Goal: Communication & Community: Connect with others

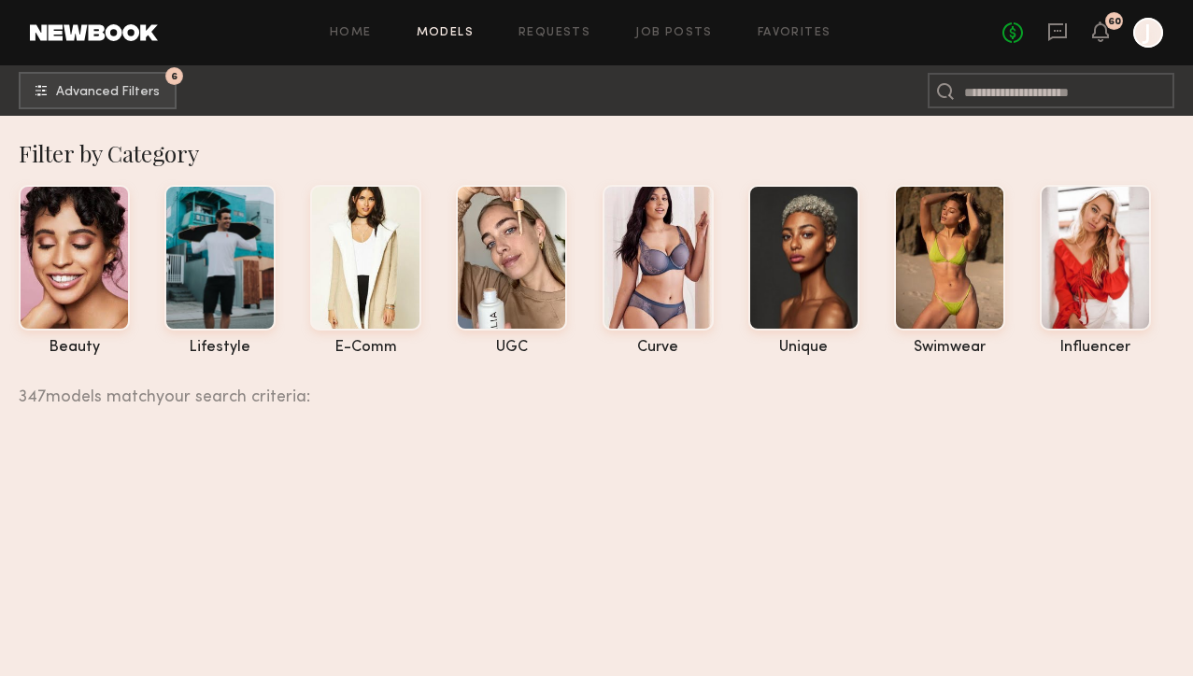
scroll to position [80851, 0]
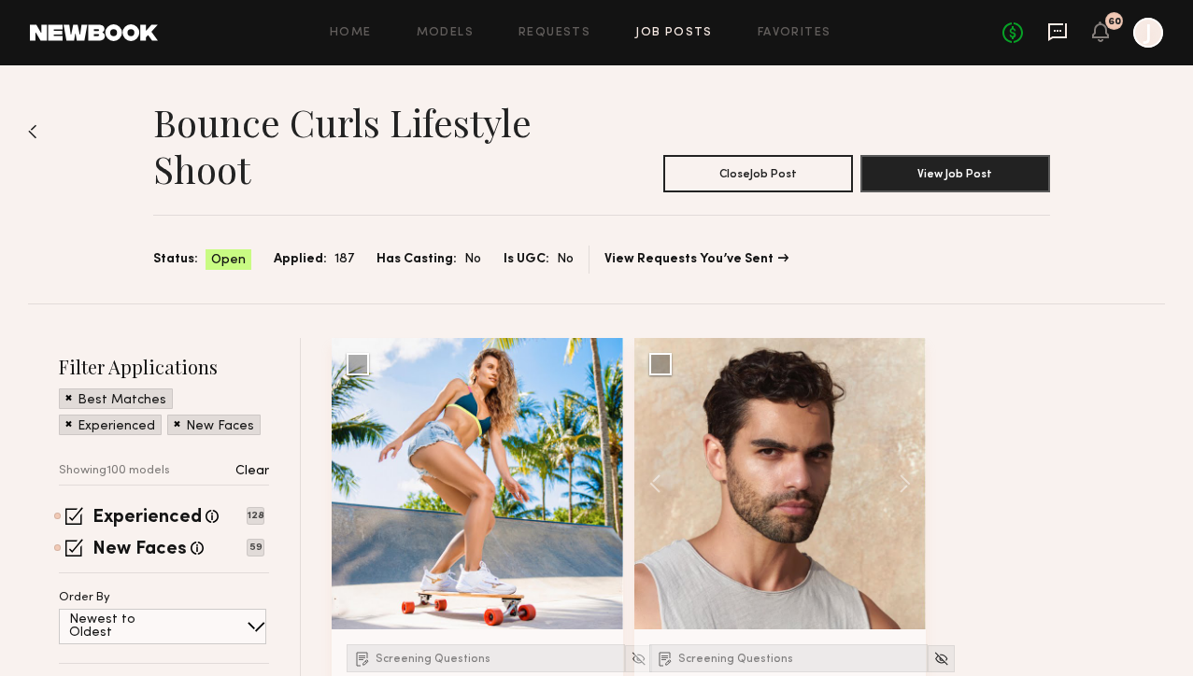
click at [1054, 32] on icon at bounding box center [1057, 31] width 21 height 21
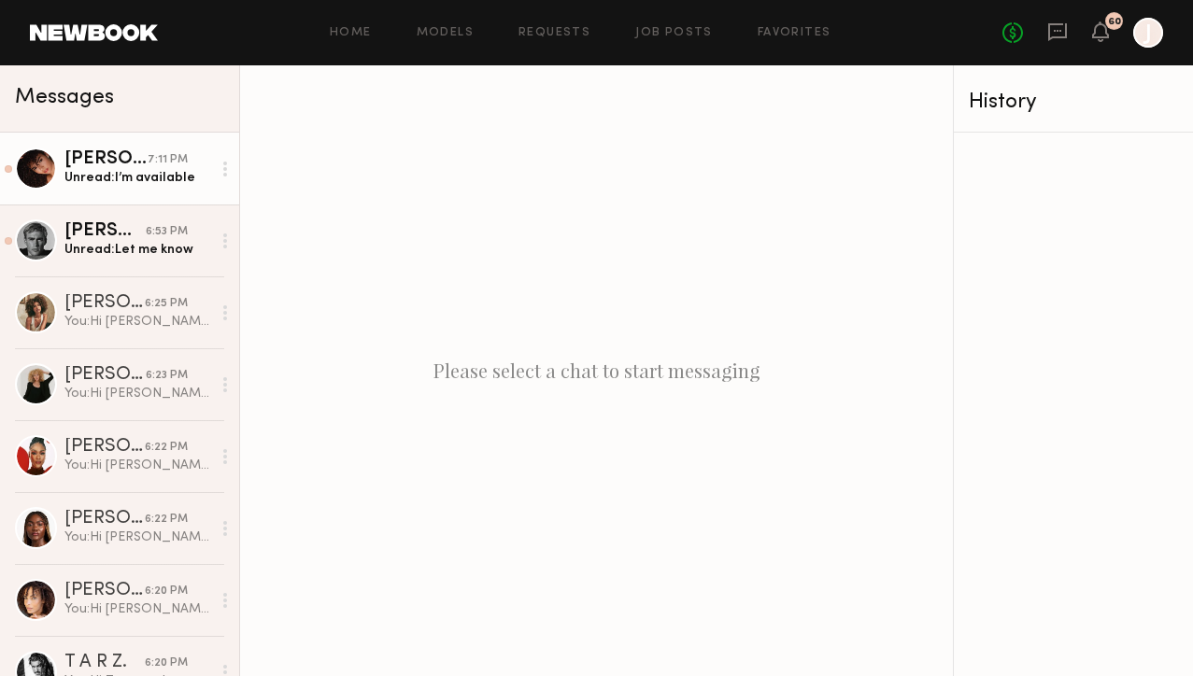
click at [116, 169] on div "Unread: I’m available" at bounding box center [137, 178] width 147 height 18
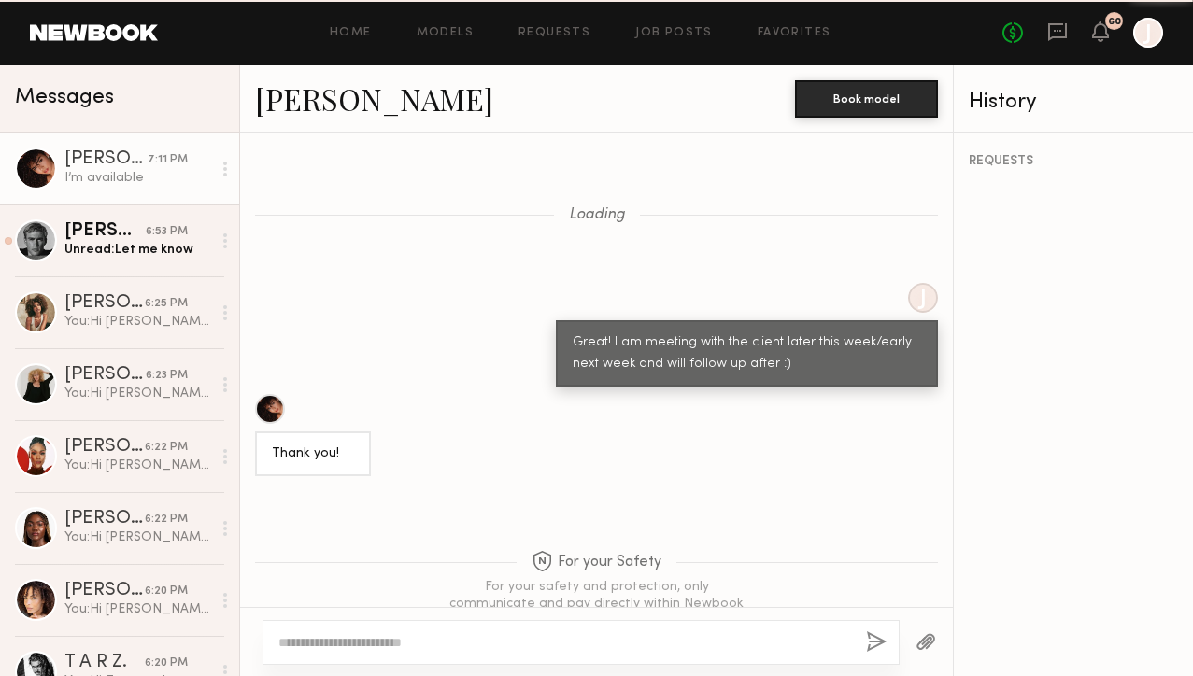
scroll to position [1644, 0]
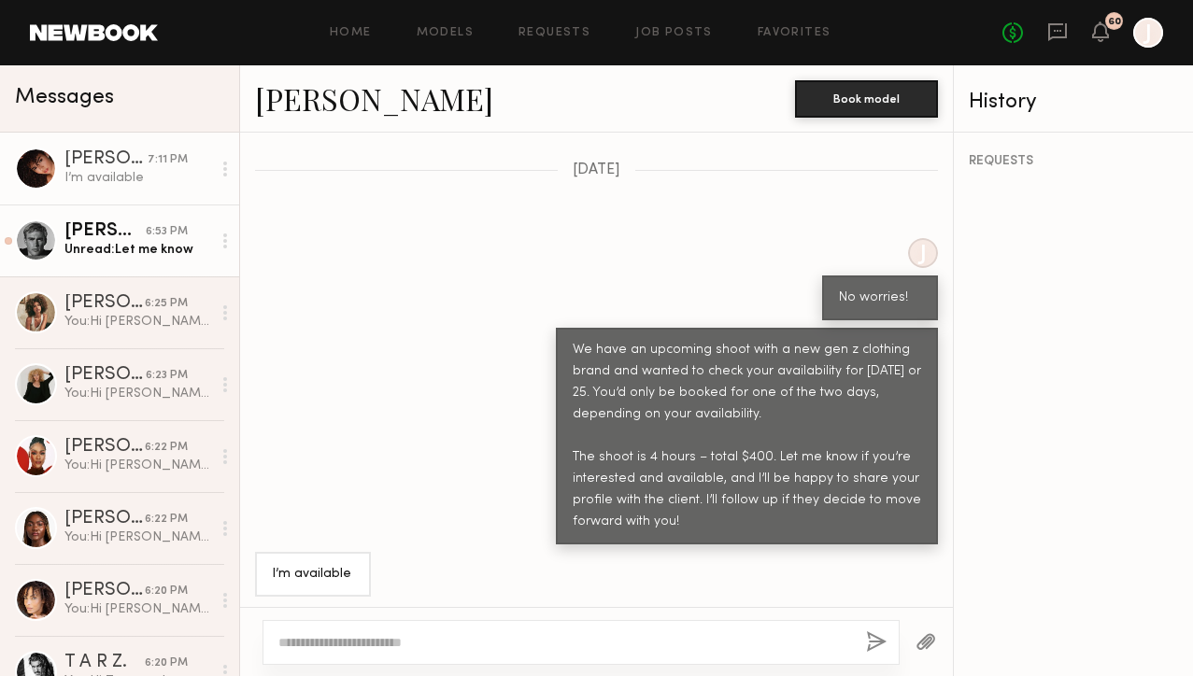
click at [146, 261] on link "[PERSON_NAME] 6:53 PM Unread: Let me know" at bounding box center [119, 241] width 239 height 72
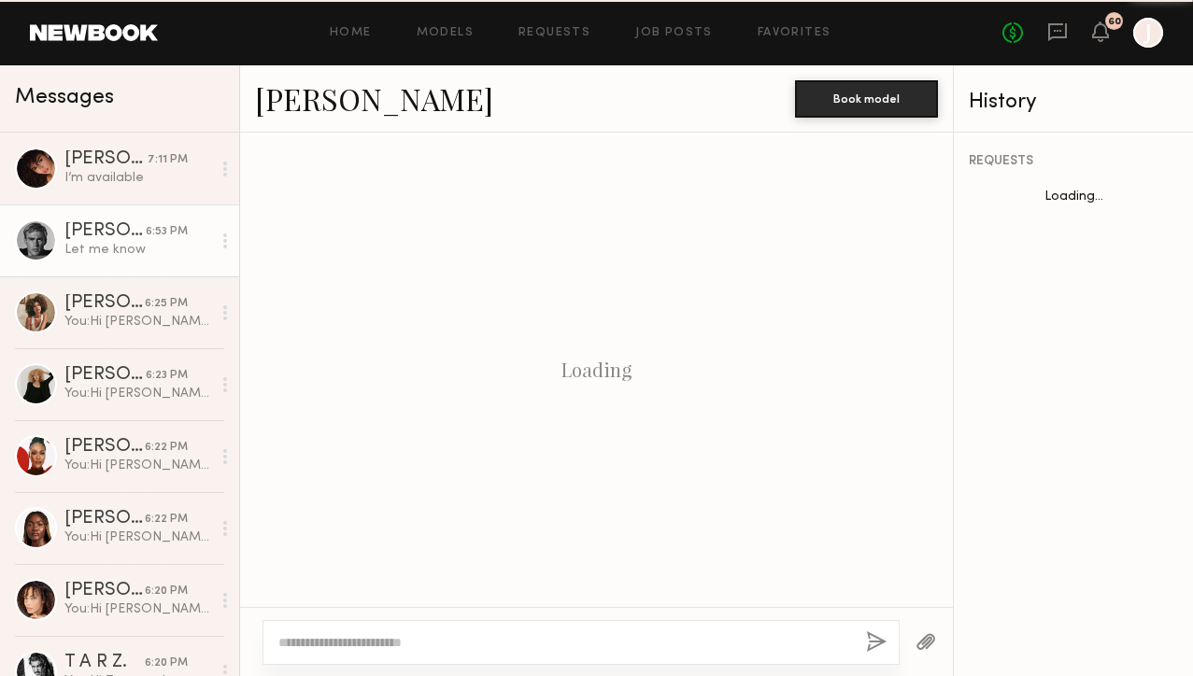
scroll to position [1375, 0]
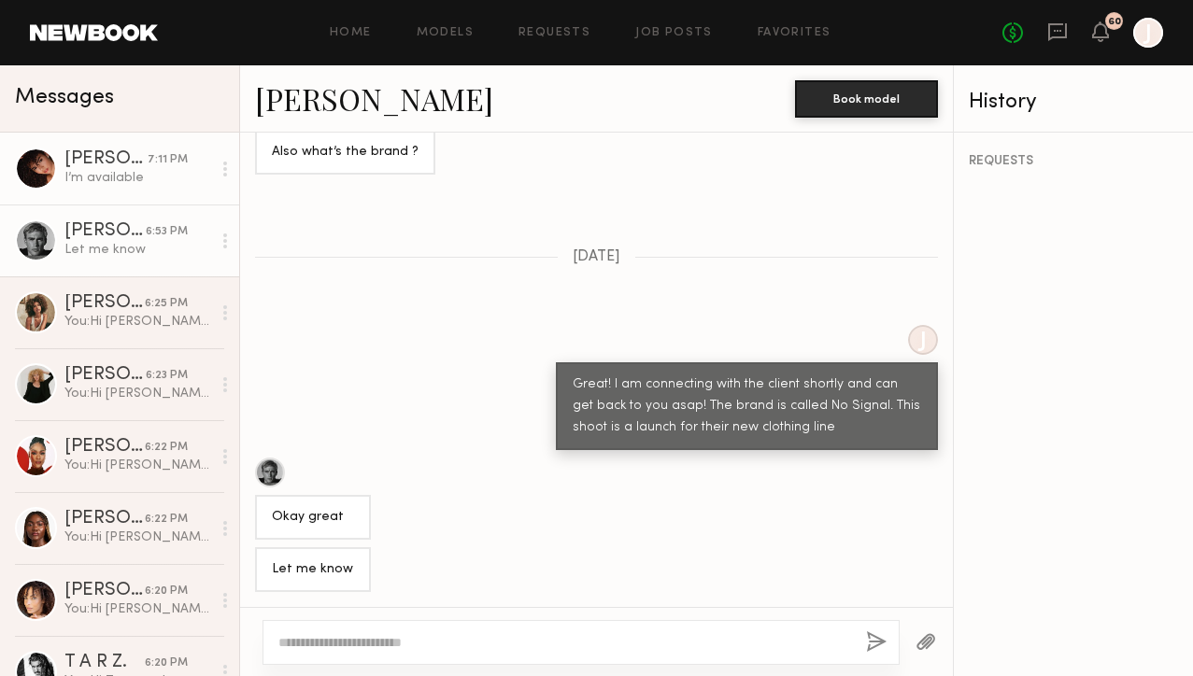
click at [135, 166] on div "[PERSON_NAME]" at bounding box center [105, 159] width 83 height 19
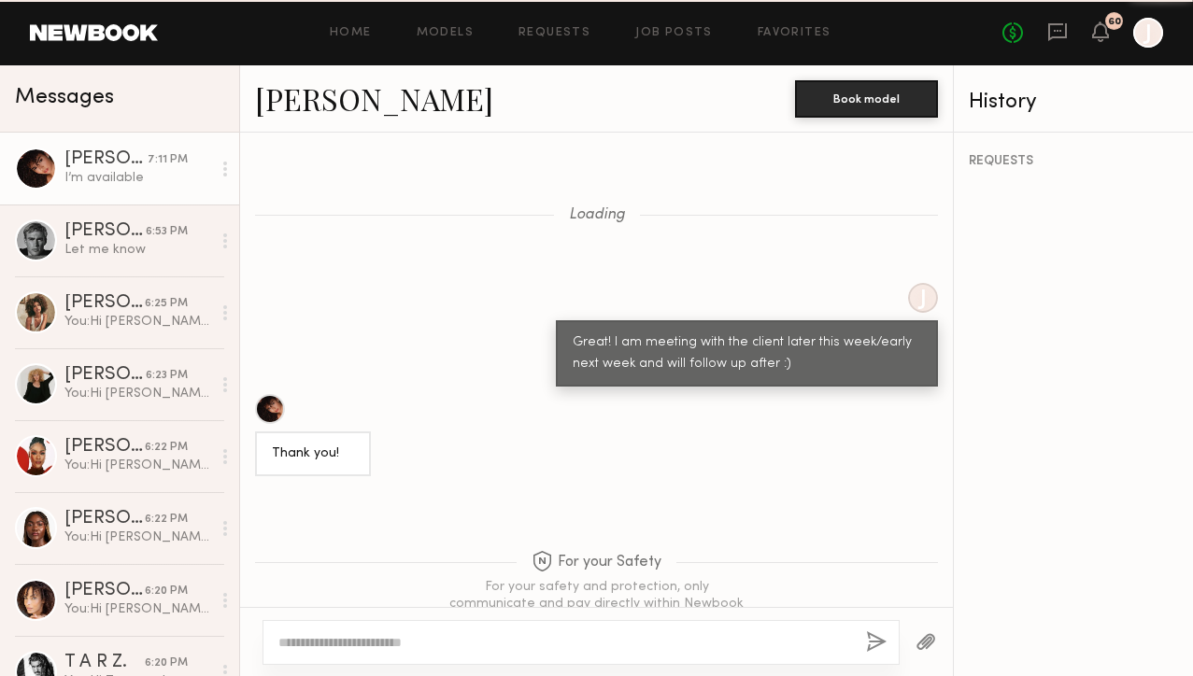
scroll to position [1644, 0]
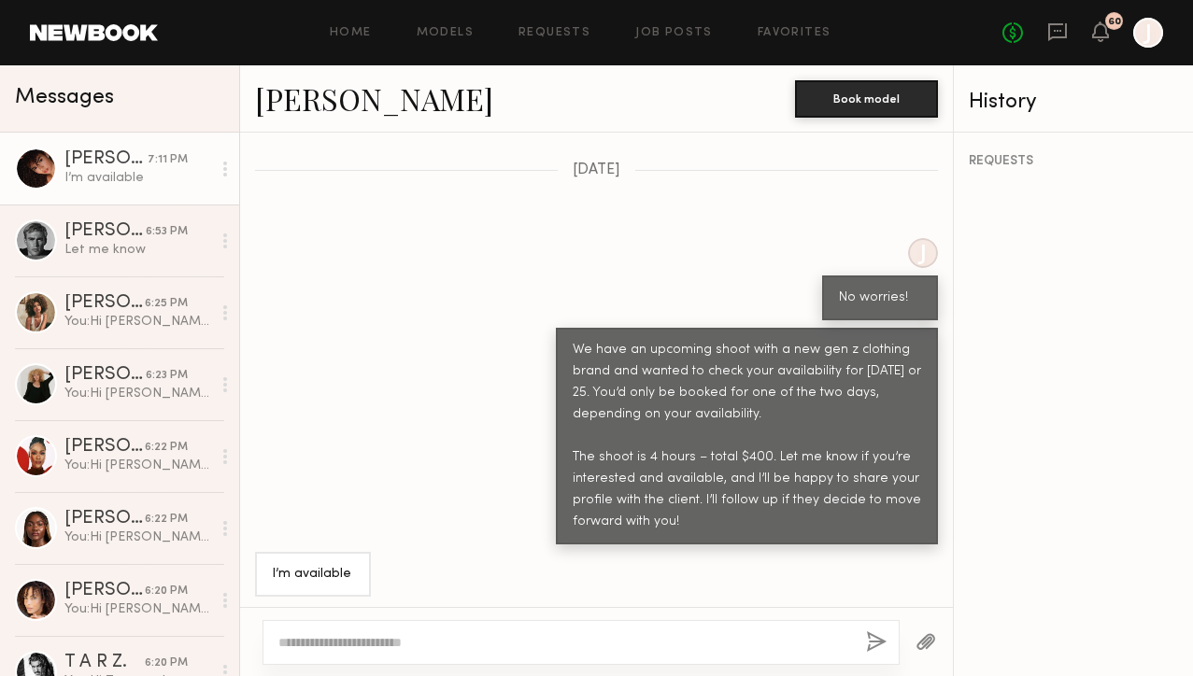
click at [309, 107] on link "[PERSON_NAME]" at bounding box center [374, 98] width 238 height 40
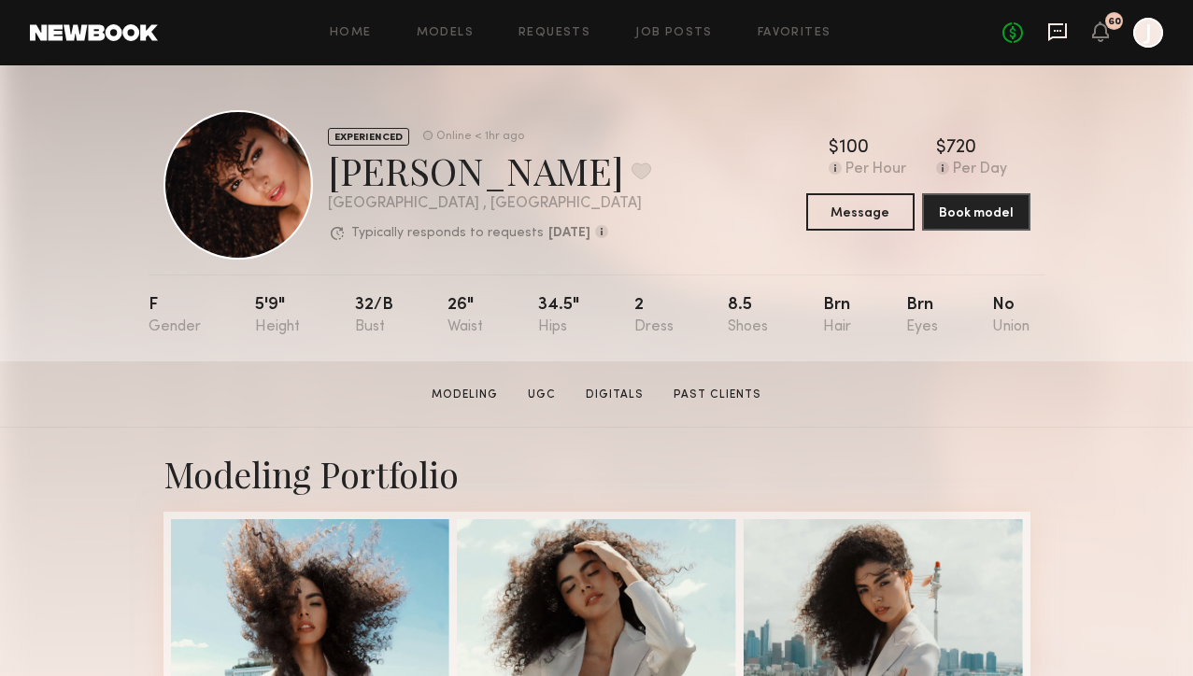
click at [1056, 38] on icon at bounding box center [1057, 31] width 21 height 21
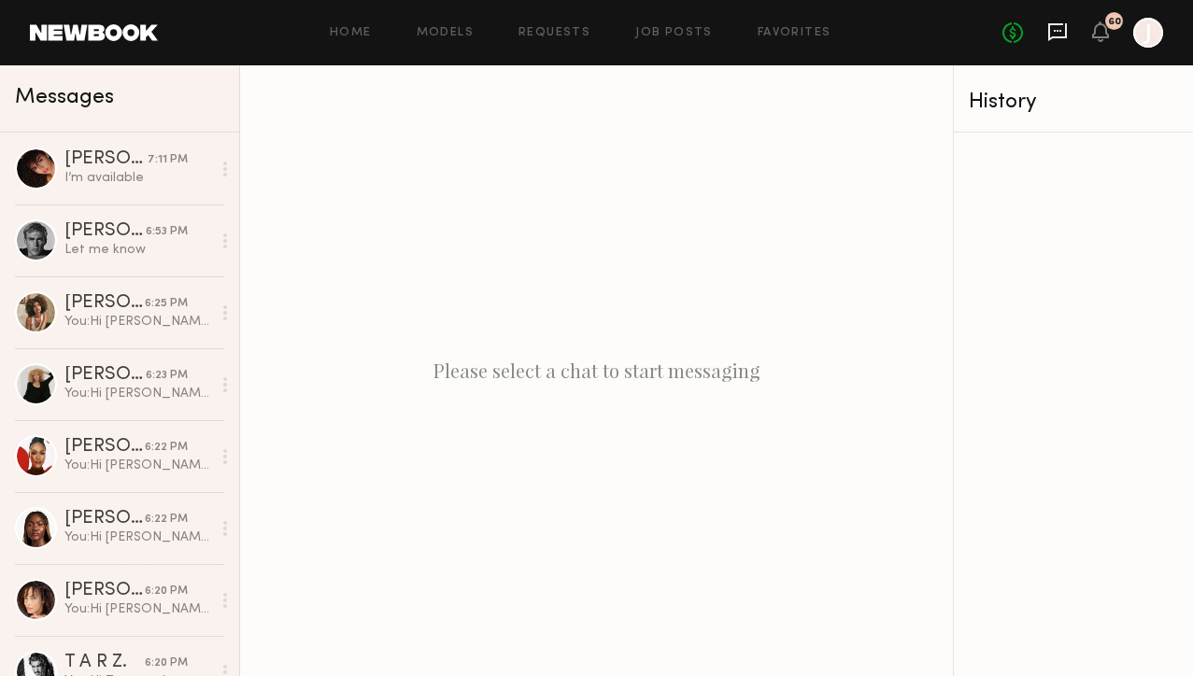
click at [1062, 35] on icon at bounding box center [1057, 31] width 21 height 21
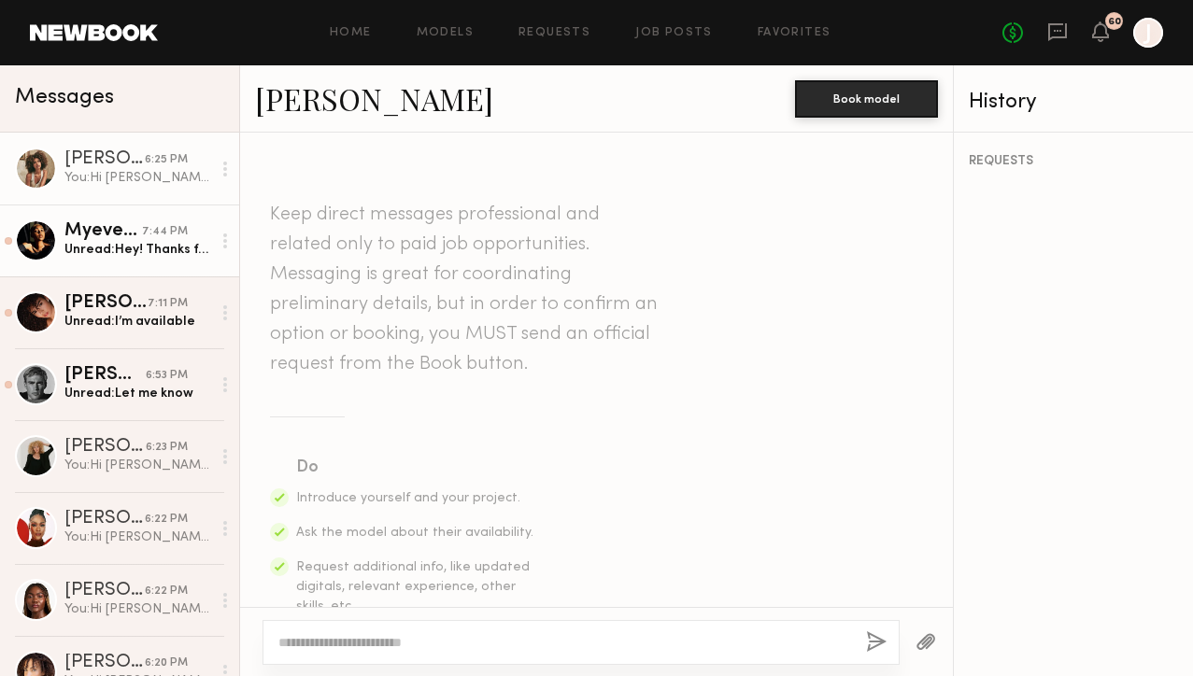
scroll to position [3199, 0]
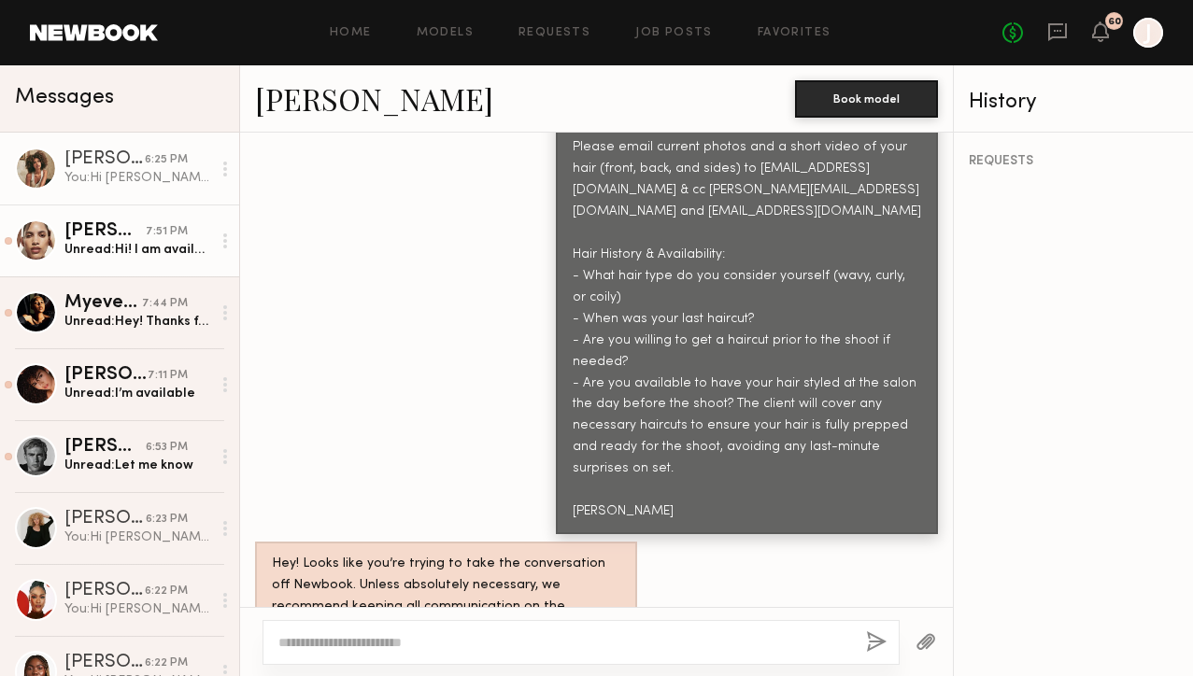
click at [146, 233] on div "[PERSON_NAME]" at bounding box center [104, 231] width 81 height 19
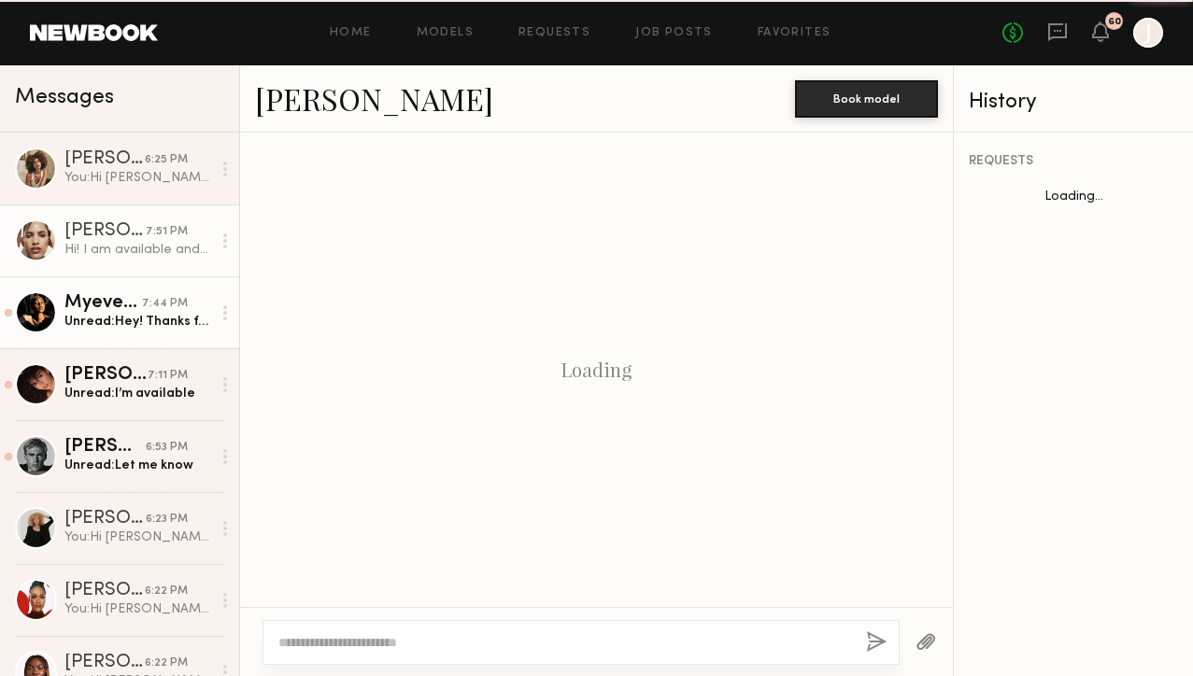
scroll to position [2428, 0]
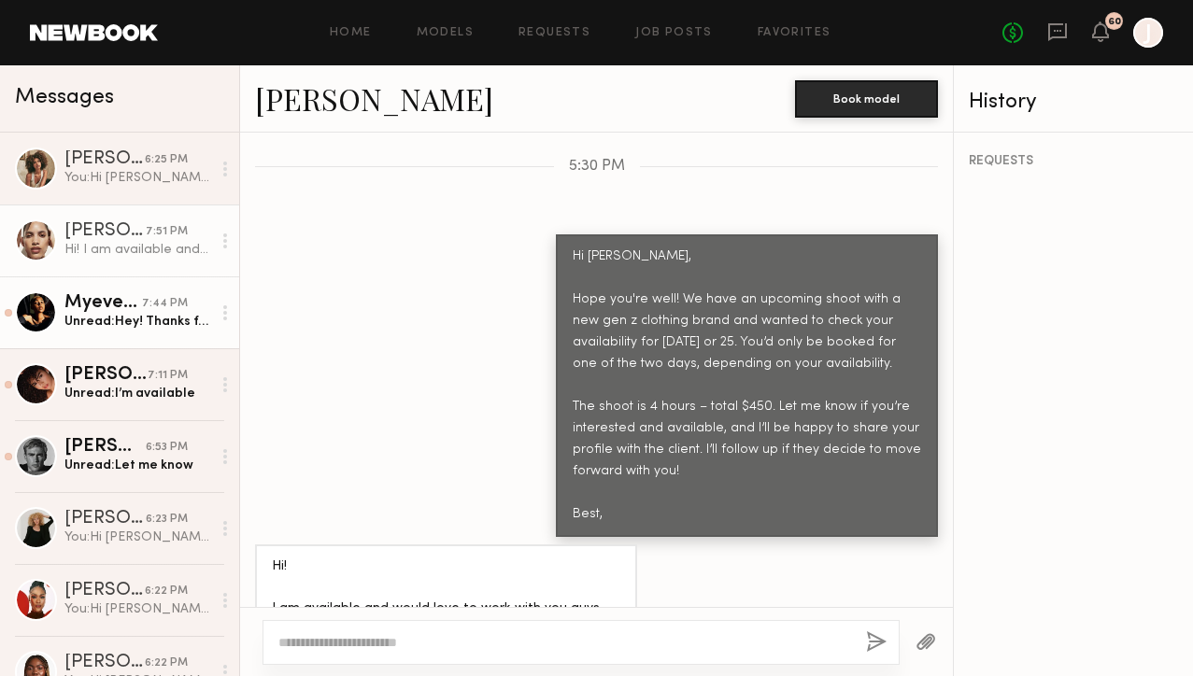
click at [134, 307] on div "Myever A." at bounding box center [103, 303] width 78 height 19
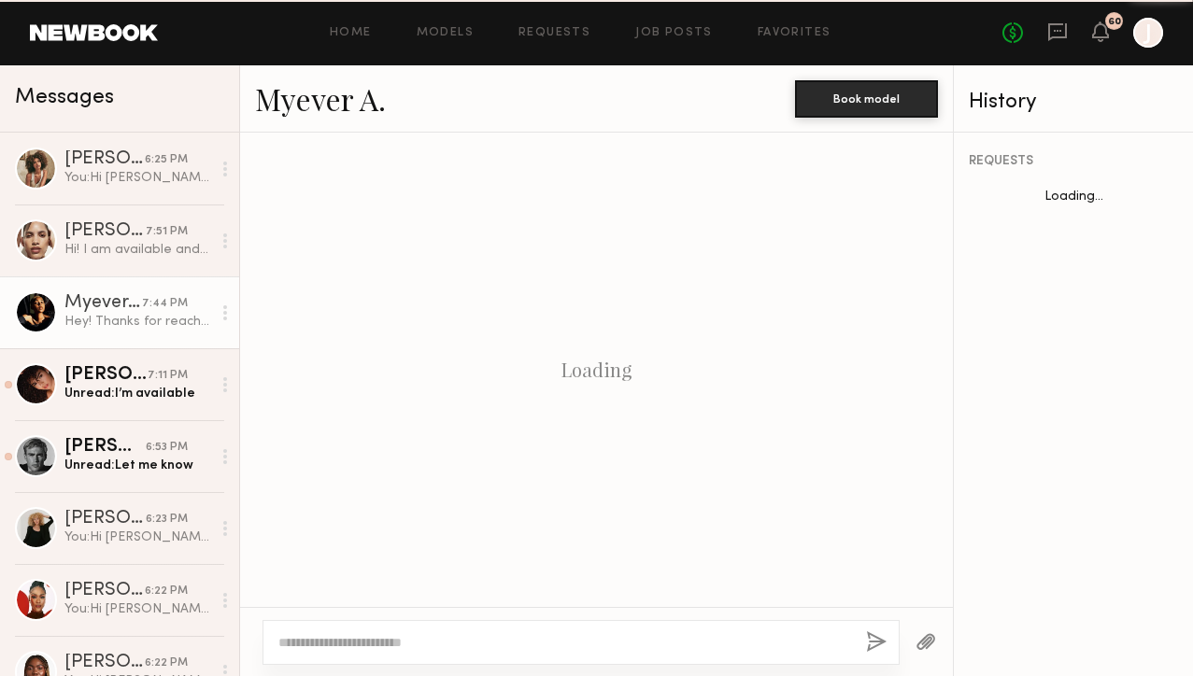
scroll to position [815, 0]
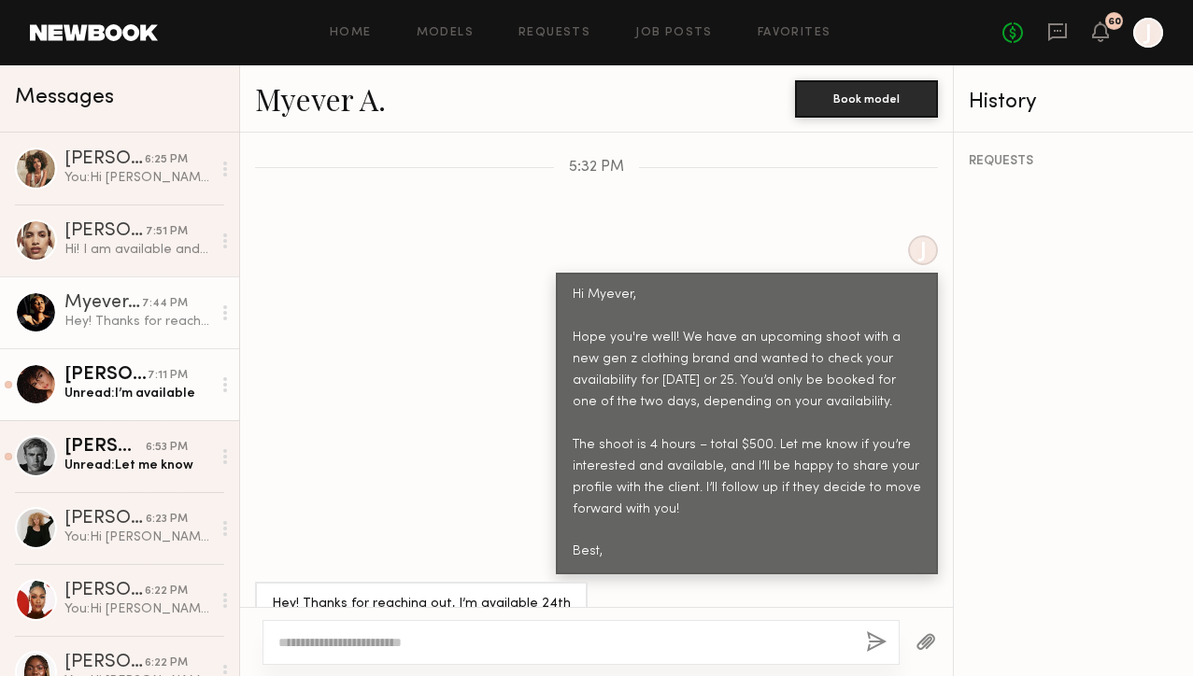
click at [131, 371] on div "[PERSON_NAME]" at bounding box center [105, 375] width 83 height 19
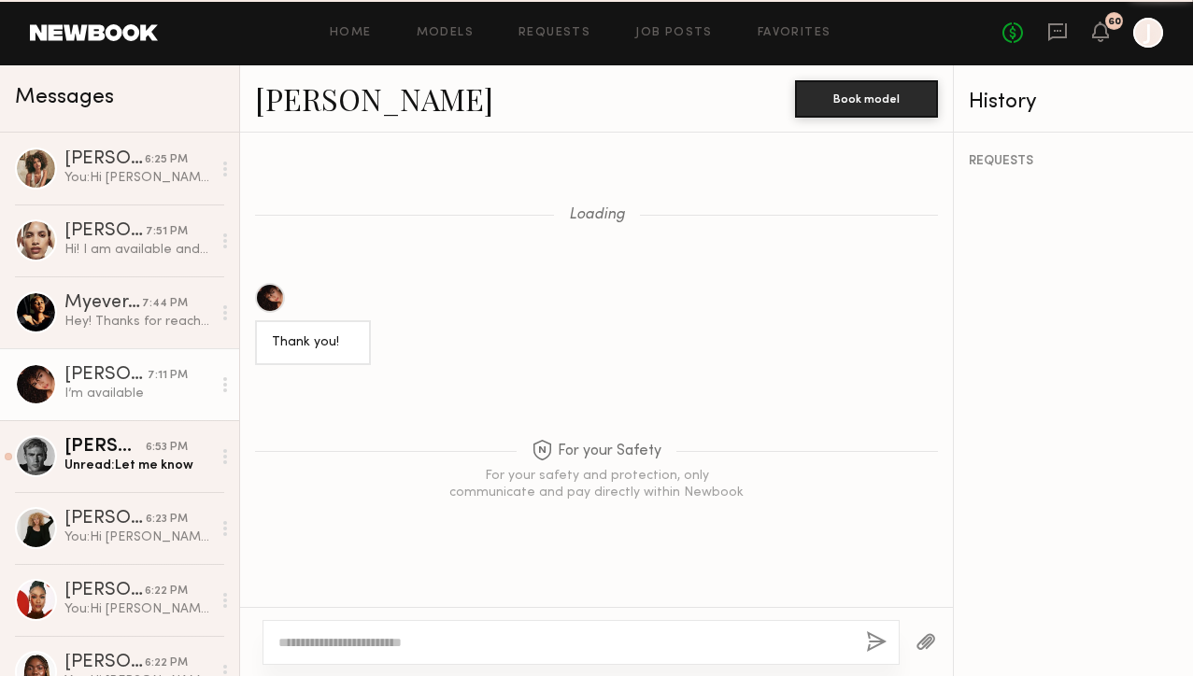
scroll to position [1533, 0]
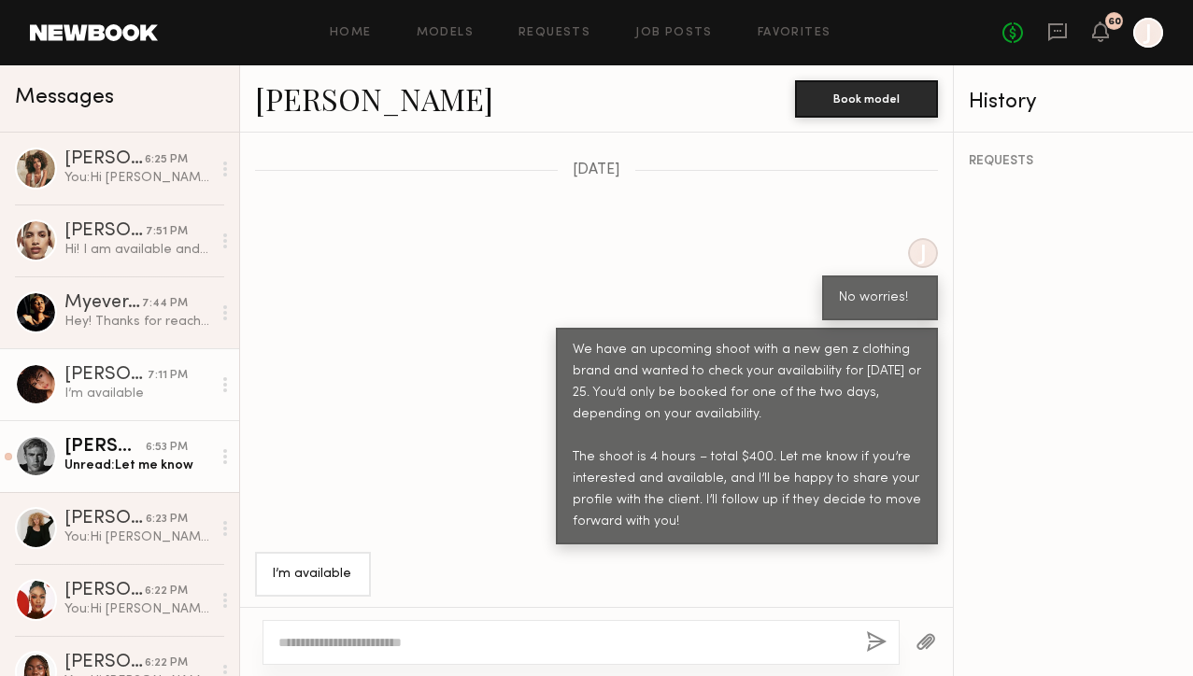
click at [127, 447] on div "[PERSON_NAME]" at bounding box center [104, 447] width 81 height 19
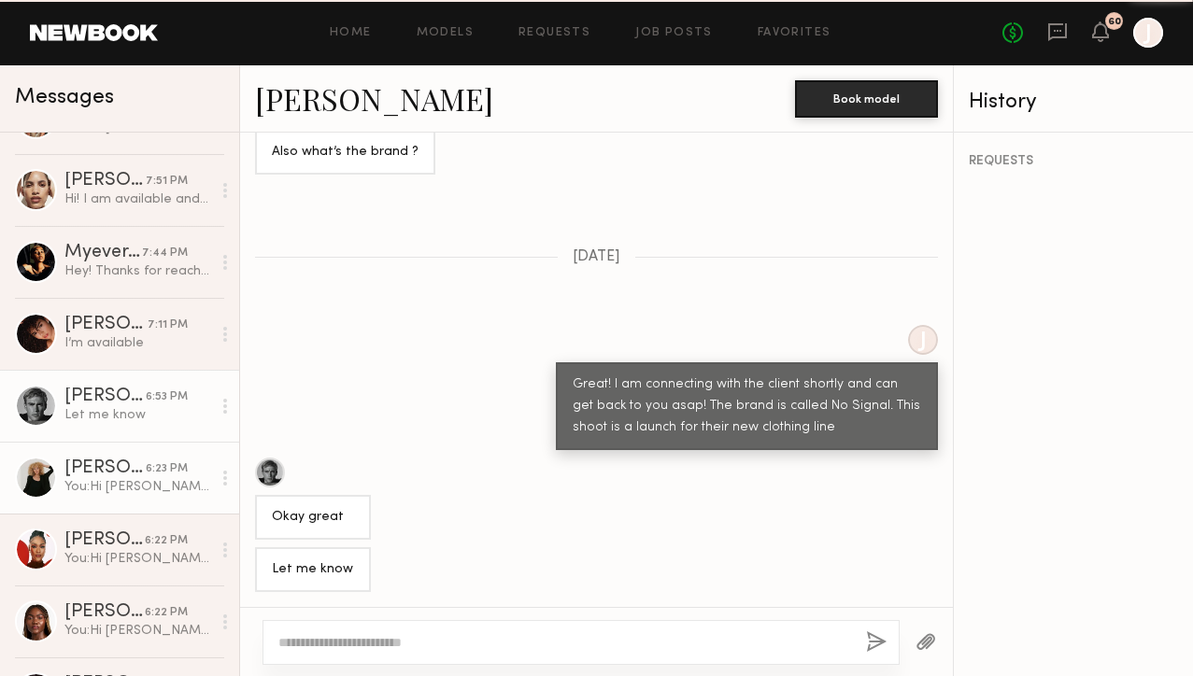
scroll to position [54, 0]
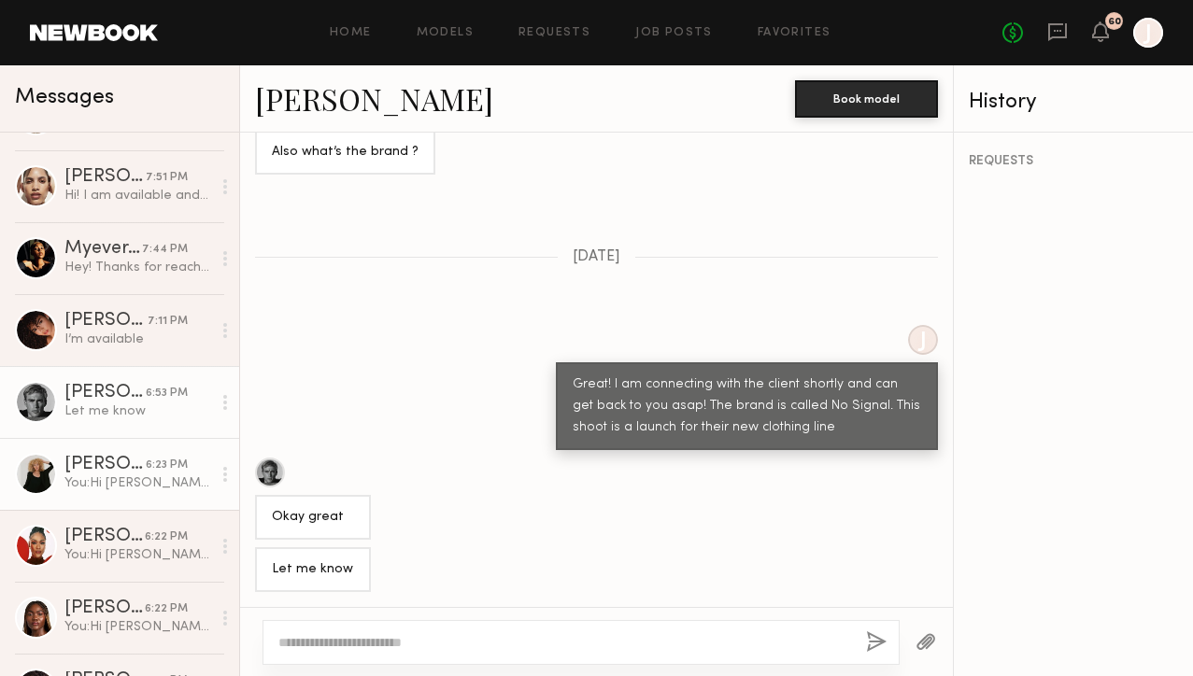
click at [121, 481] on div "You: Hi [PERSON_NAME], we have an upcoming Bounce Curls photoshoot and I’d love…" at bounding box center [137, 484] width 147 height 18
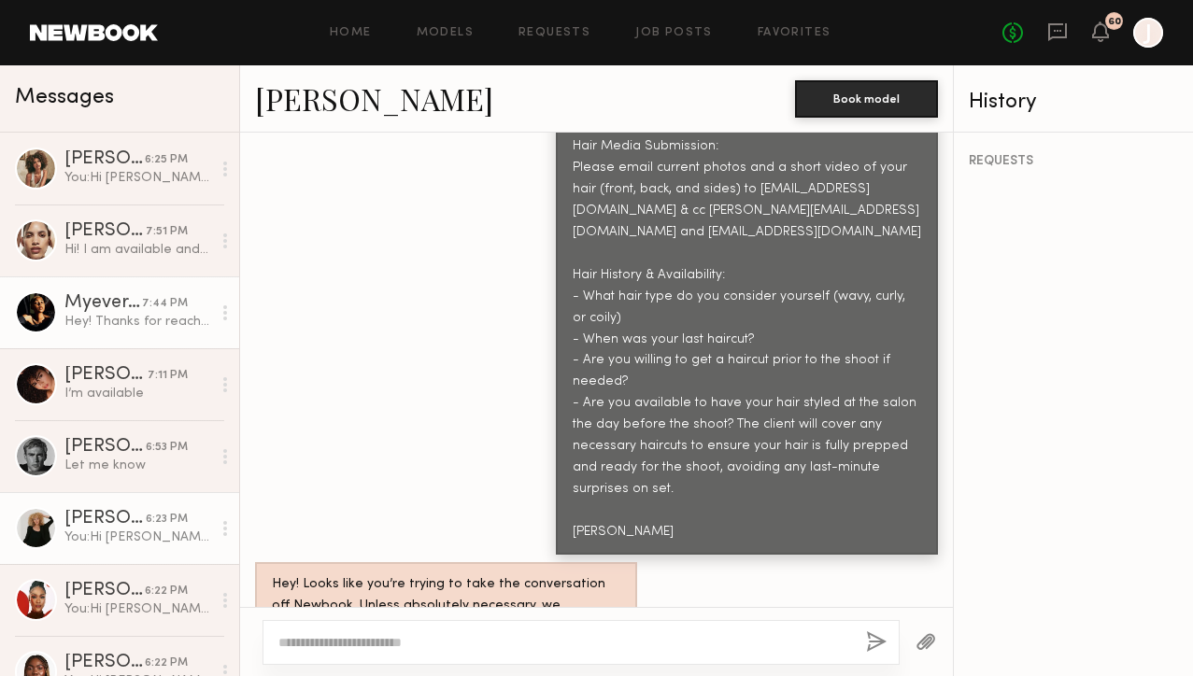
click at [124, 319] on div "Hey! Thanks for reaching out, I’m available 24th" at bounding box center [137, 322] width 147 height 18
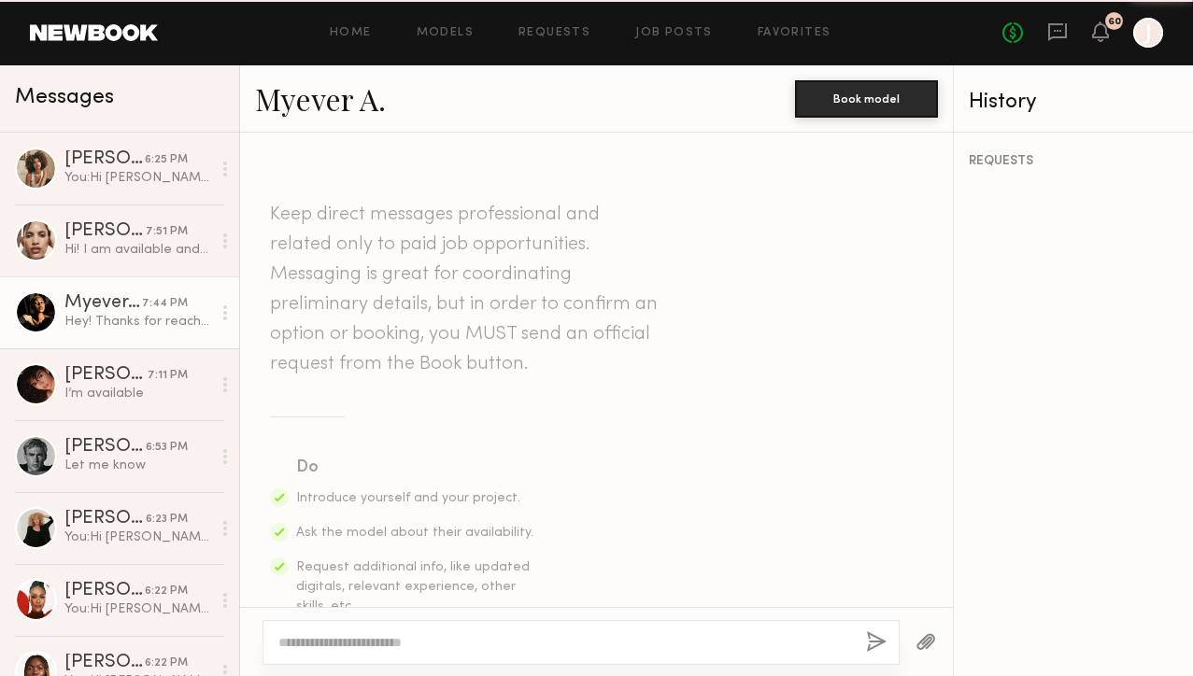
scroll to position [815, 0]
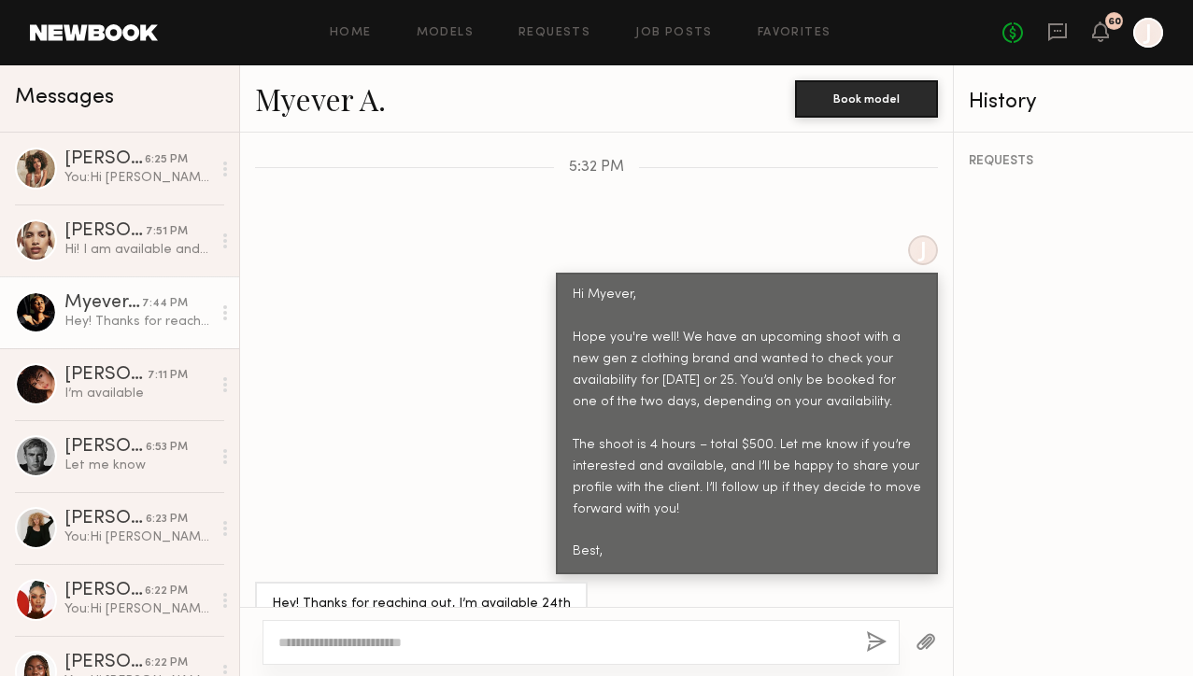
click at [315, 92] on link "Myever A." at bounding box center [320, 98] width 131 height 40
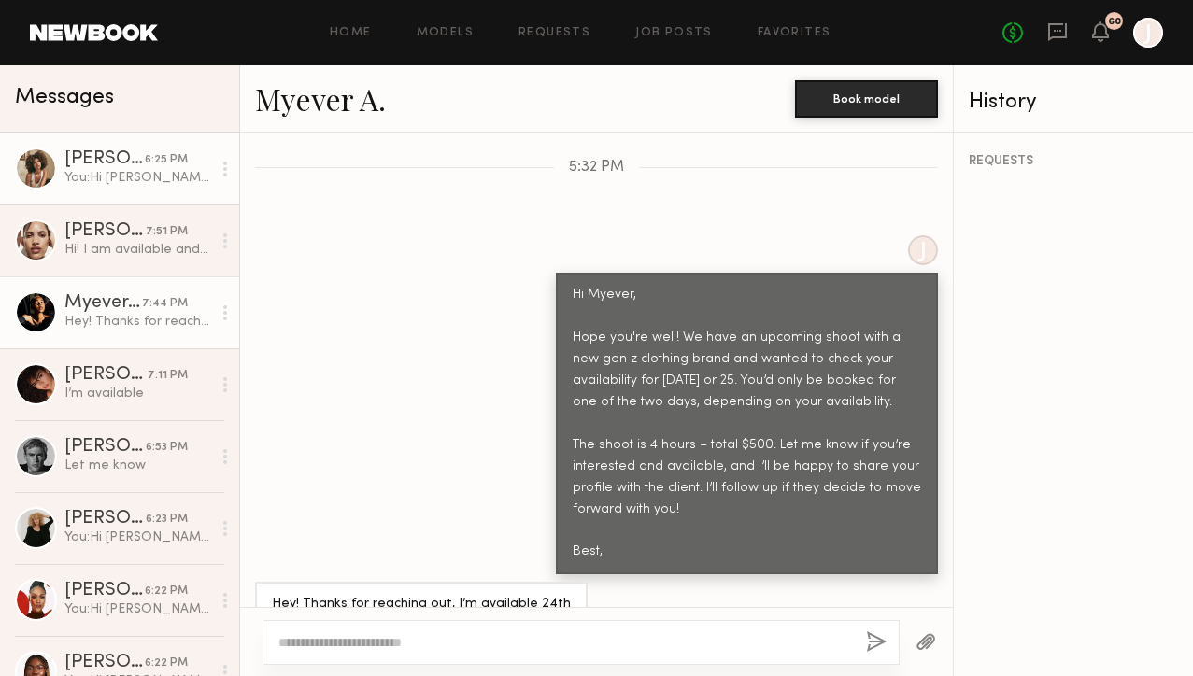
click at [156, 183] on div "You: Hi [PERSON_NAME], we have an upcoming Bounce Curls photoshoot and I’d love…" at bounding box center [137, 178] width 147 height 18
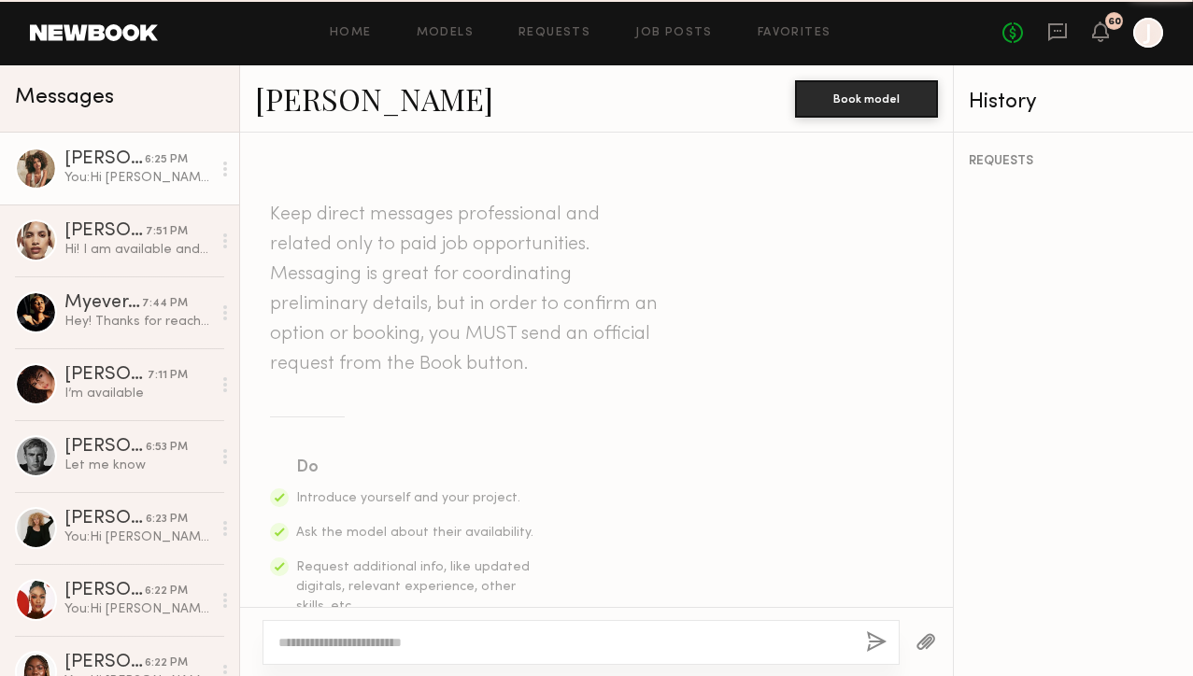
scroll to position [3057, 0]
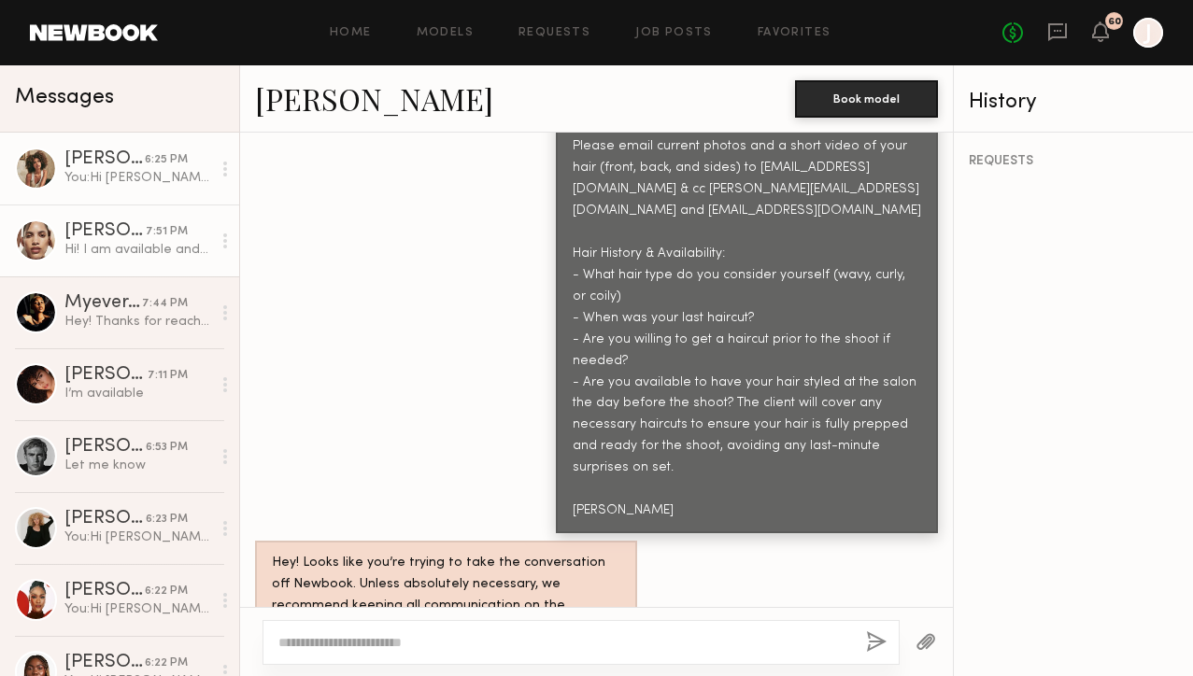
click at [145, 232] on div "[PERSON_NAME]" at bounding box center [104, 231] width 81 height 19
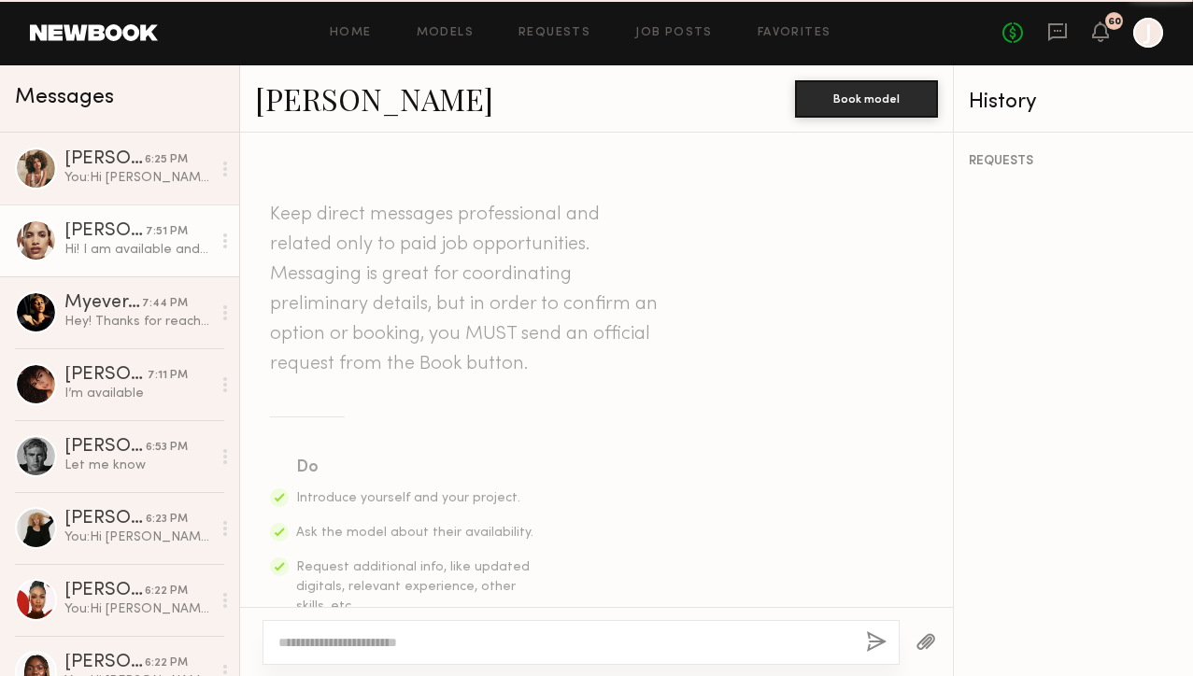
scroll to position [2428, 0]
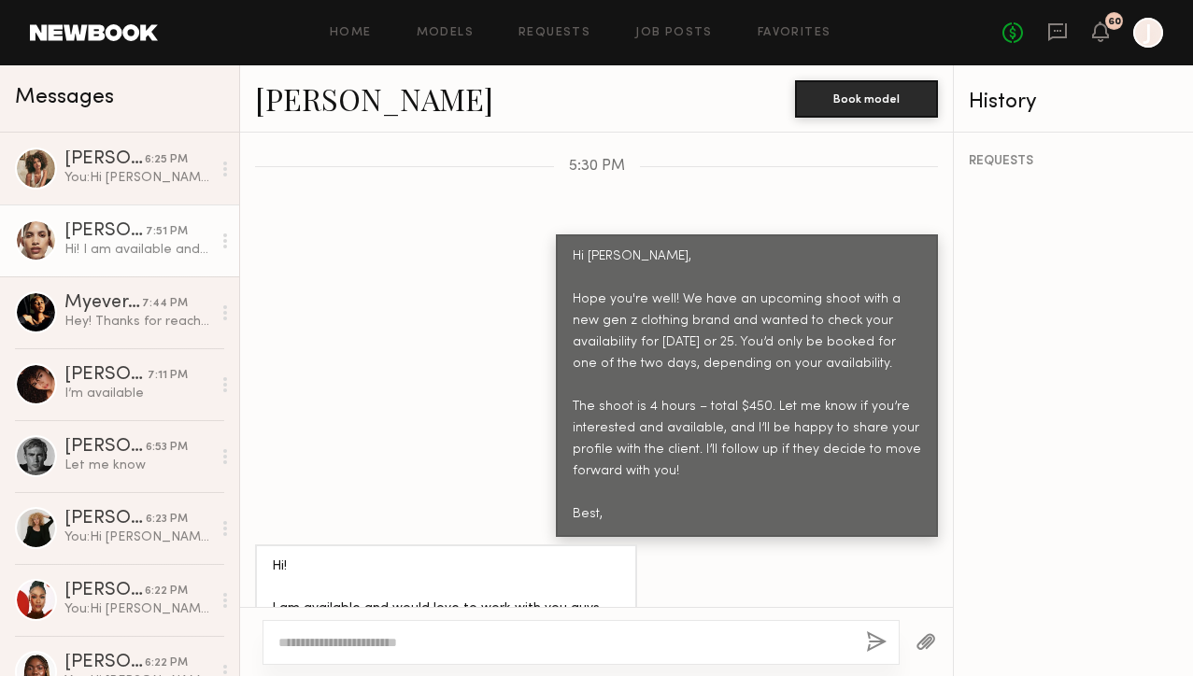
click at [280, 106] on link "[PERSON_NAME]" at bounding box center [374, 98] width 238 height 40
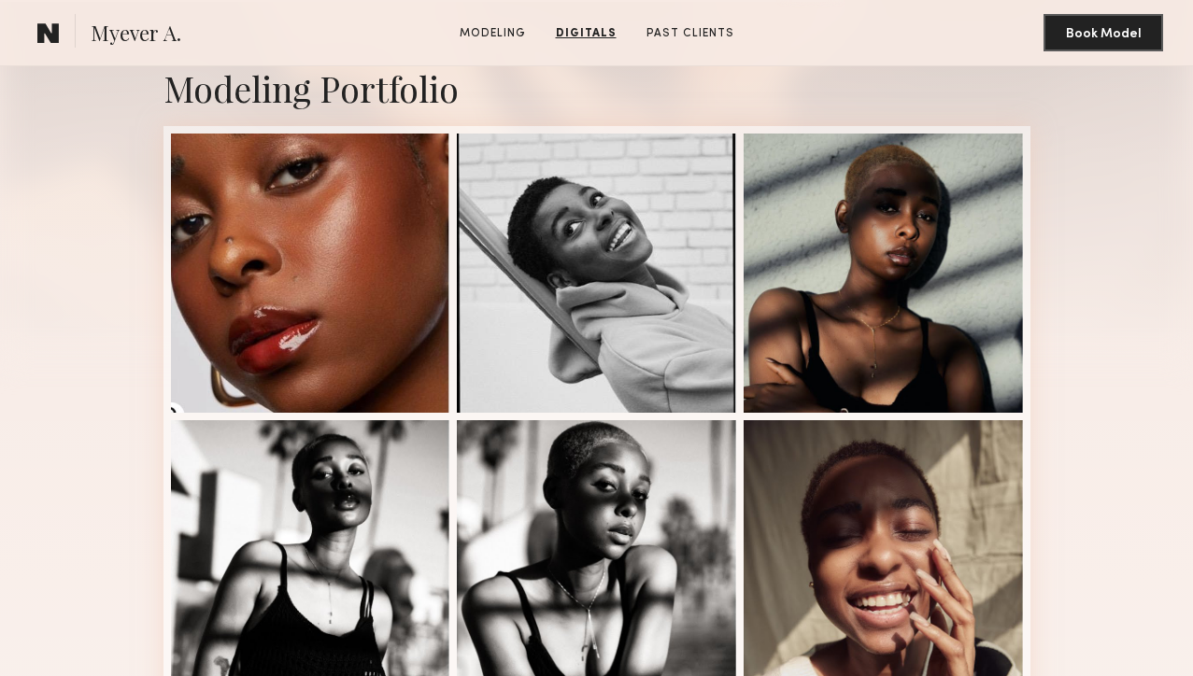
scroll to position [101, 0]
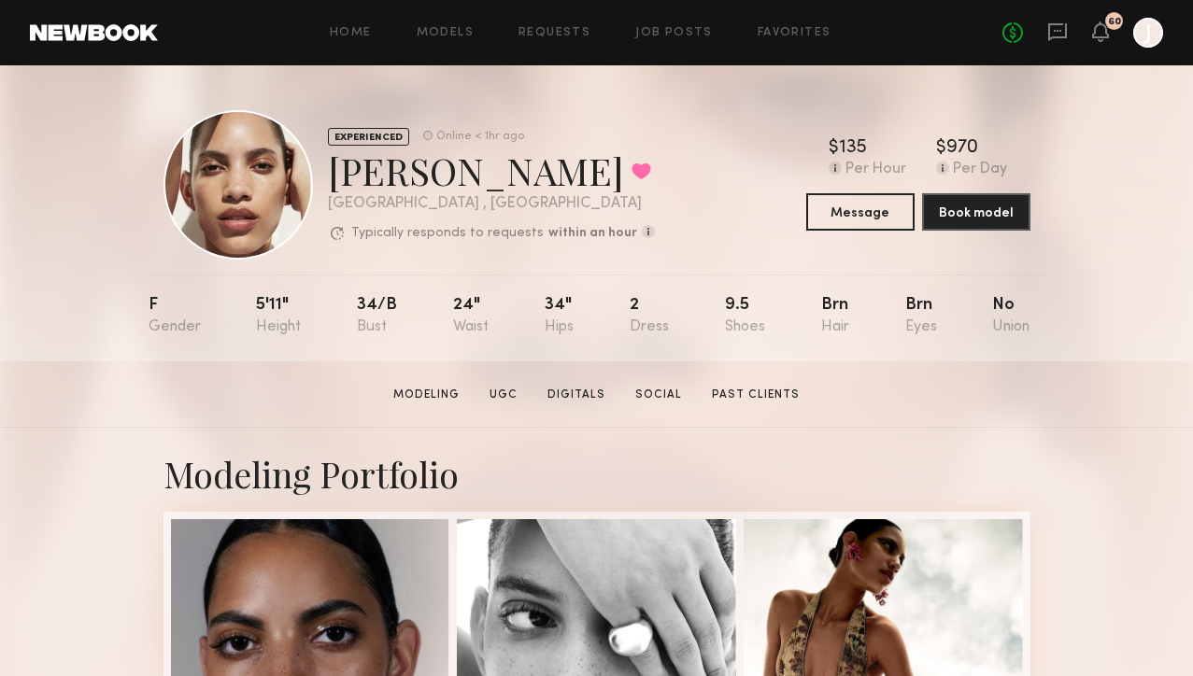
click at [1068, 41] on div "No fees up to $5,000 60 J" at bounding box center [1082, 33] width 161 height 30
click at [1060, 32] on icon at bounding box center [1057, 31] width 21 height 21
